Goal: Information Seeking & Learning: Check status

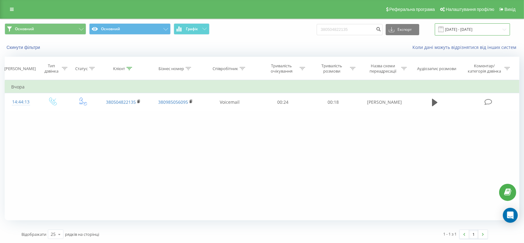
click at [474, 30] on input "[DATE] - [DATE]" at bounding box center [472, 29] width 75 height 12
drag, startPoint x: 365, startPoint y: 30, endPoint x: 299, endPoint y: 20, distance: 67.5
click at [299, 20] on div "Основний Основний Графік 380504822135 Експорт .csv .xls .xlsx [DATE] - [DATE]" at bounding box center [262, 29] width 524 height 21
paste input "974773316"
type input "380974773316"
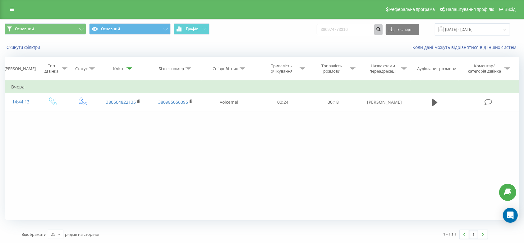
click at [381, 29] on icon "submit" at bounding box center [378, 28] width 5 height 4
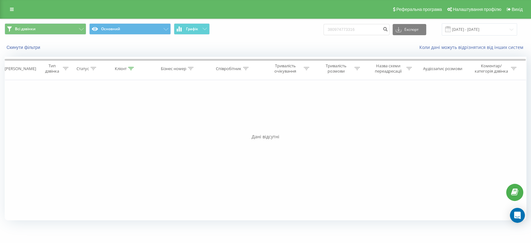
click at [240, 136] on div "Дані відсутні" at bounding box center [266, 136] width 522 height 6
